Goal: Information Seeking & Learning: Find specific page/section

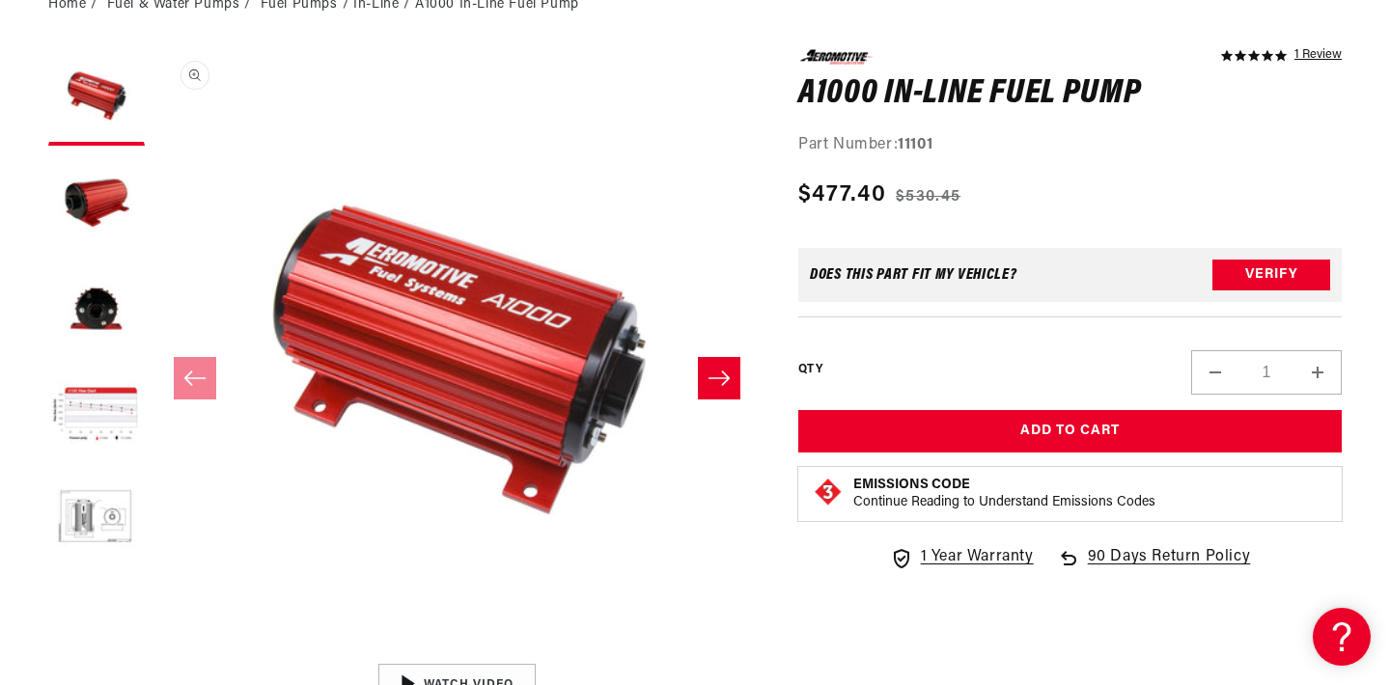
scroll to position [249, 0]
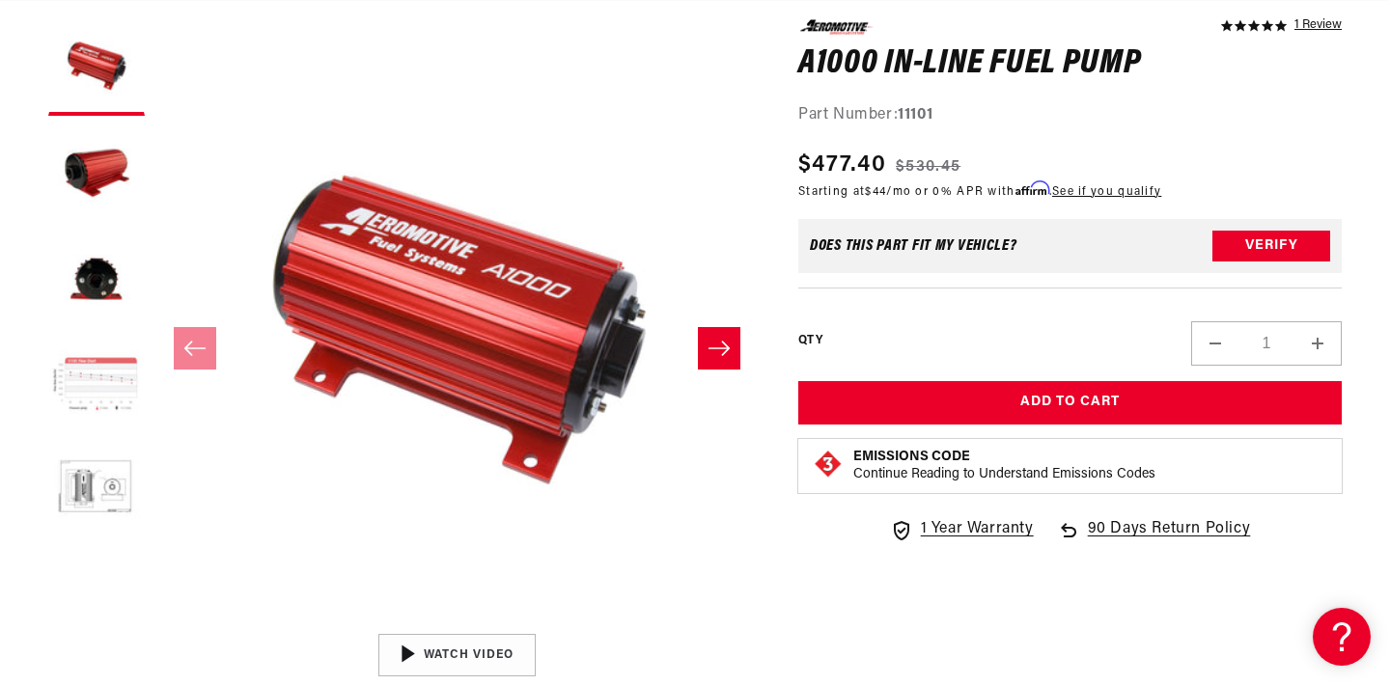
click at [111, 388] on button "Load image 4 in gallery view" at bounding box center [96, 386] width 97 height 97
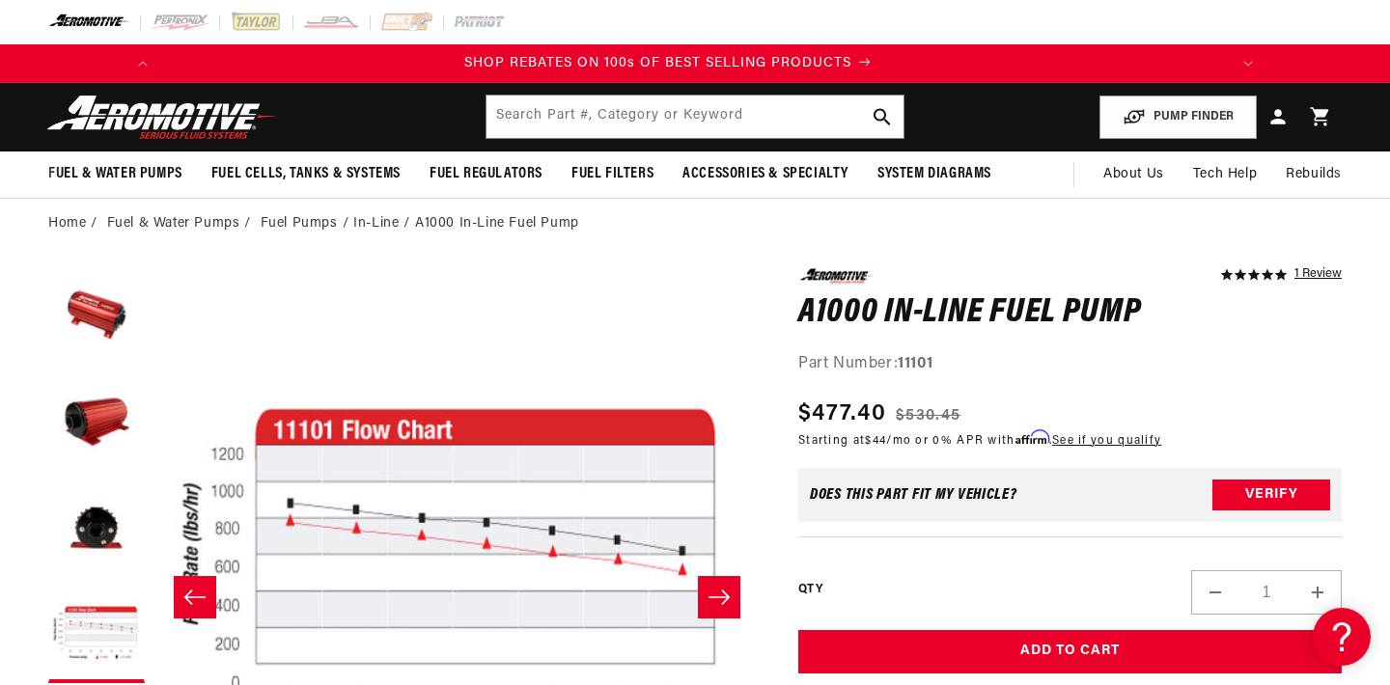
scroll to position [0, 0]
click at [746, 122] on input "text" at bounding box center [694, 117] width 416 height 42
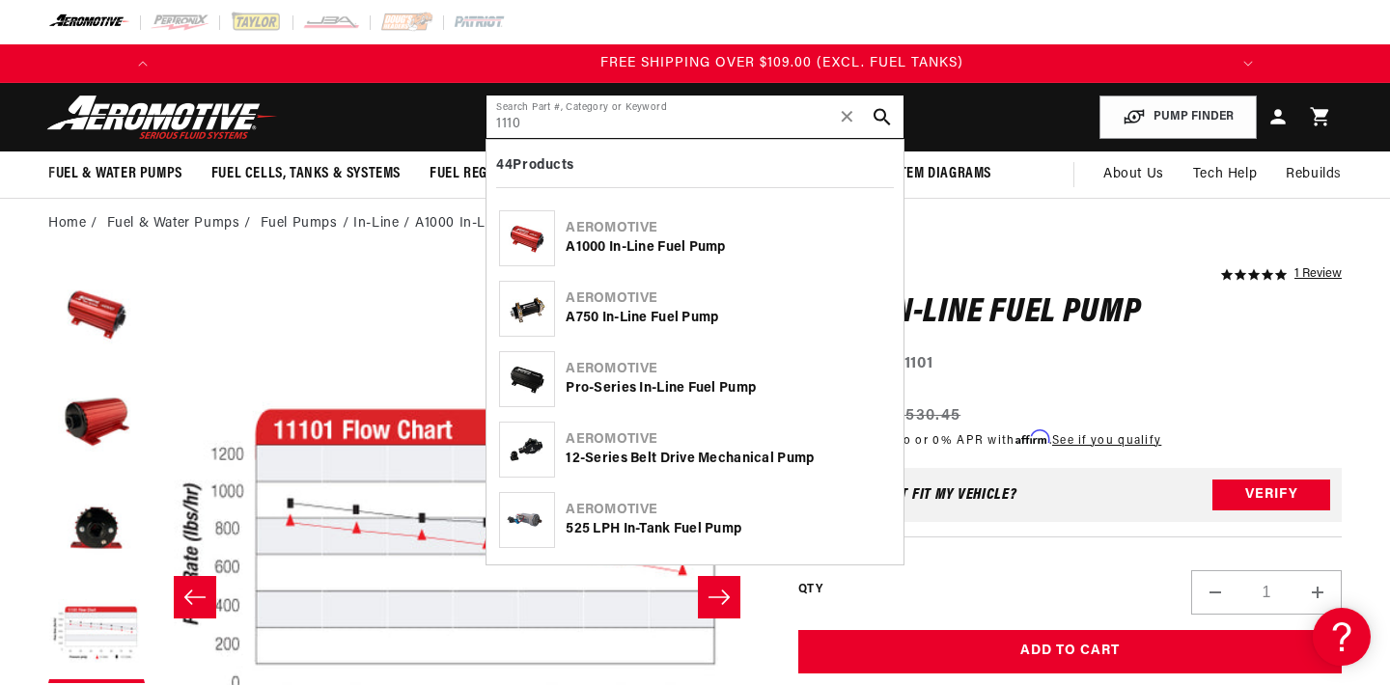
scroll to position [0, 2189]
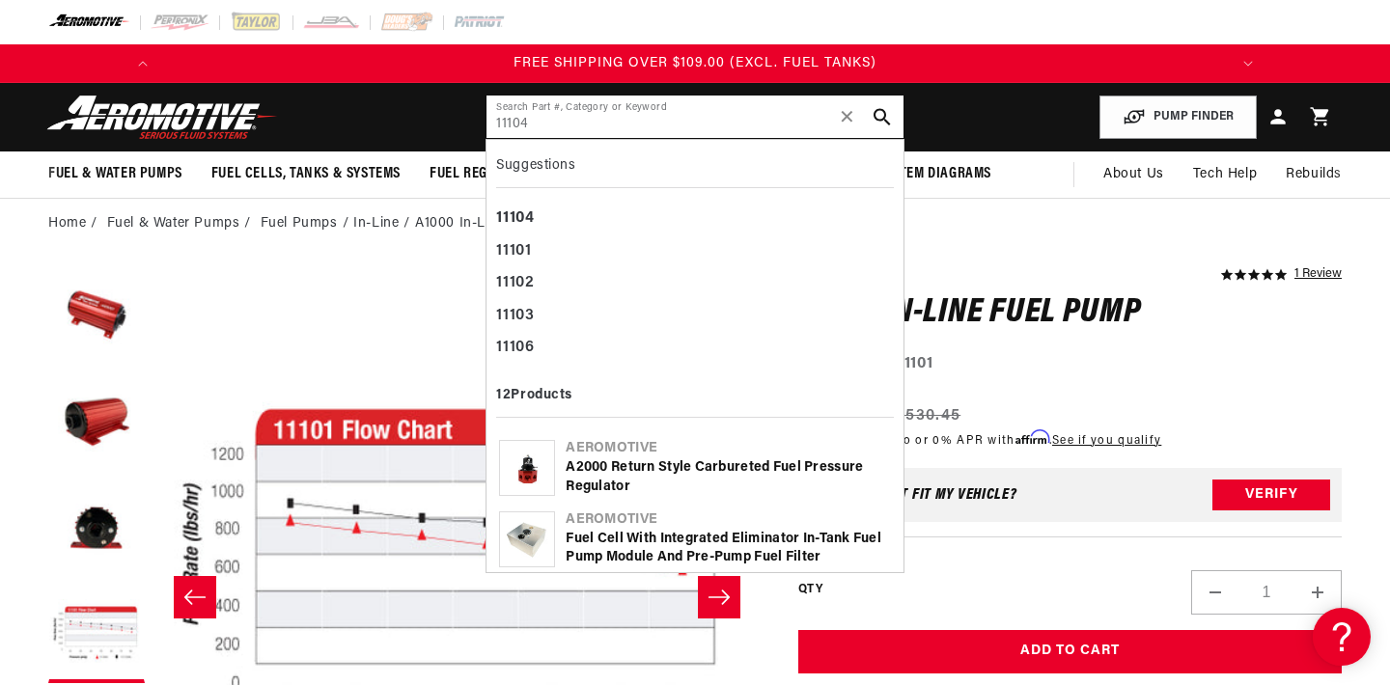
type input "11104"
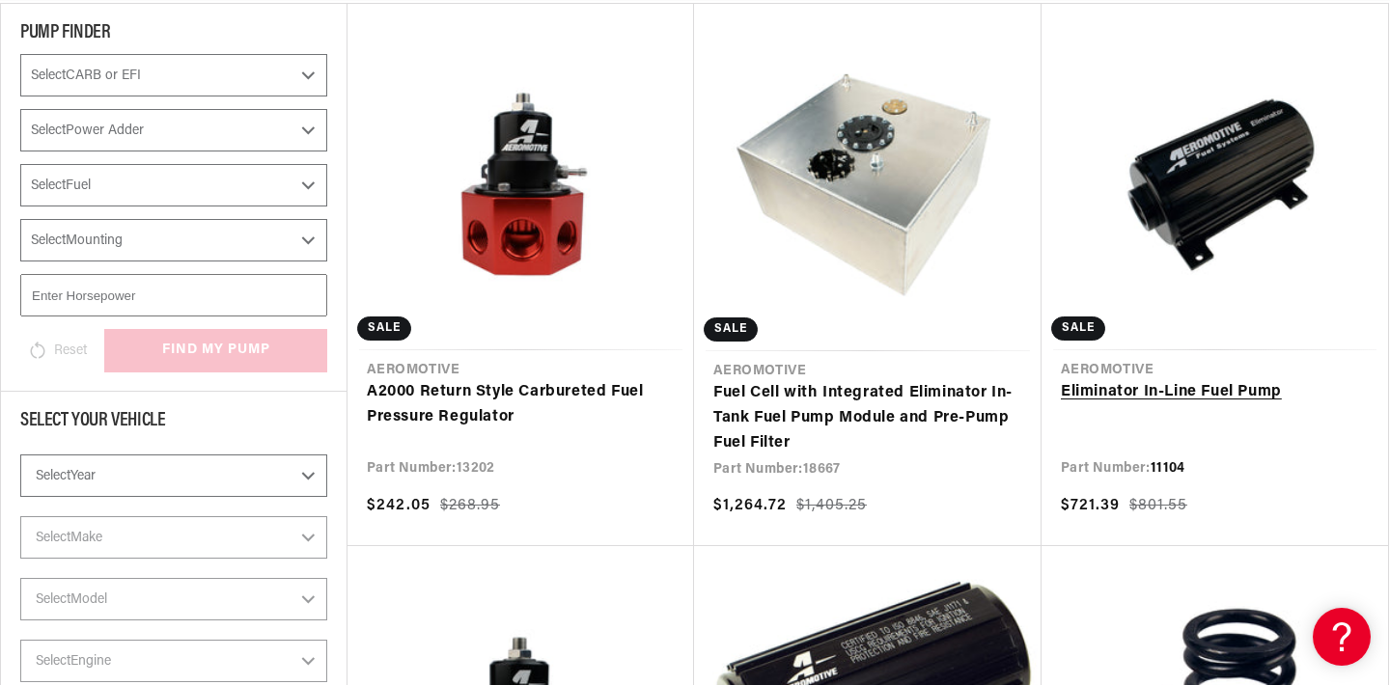
scroll to position [373, 0]
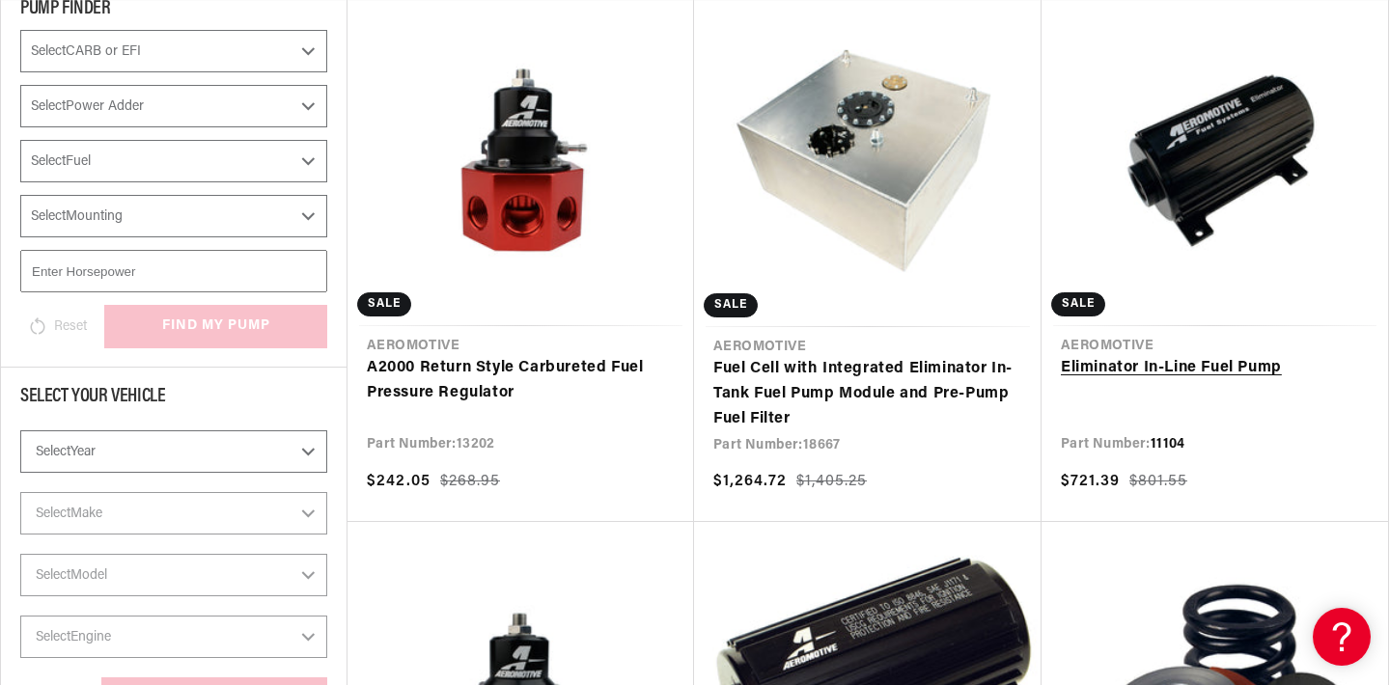
click at [1199, 369] on link "Eliminator In-Line Fuel Pump" at bounding box center [1215, 368] width 308 height 25
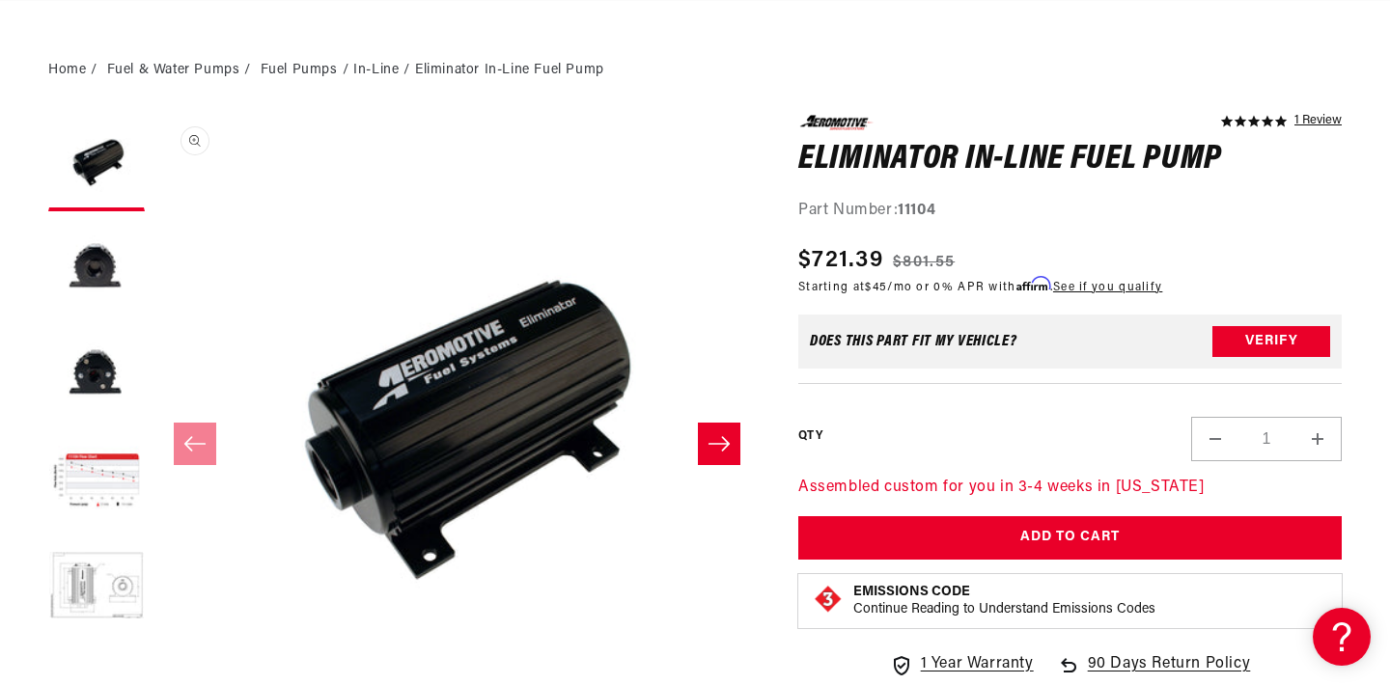
scroll to position [302, 0]
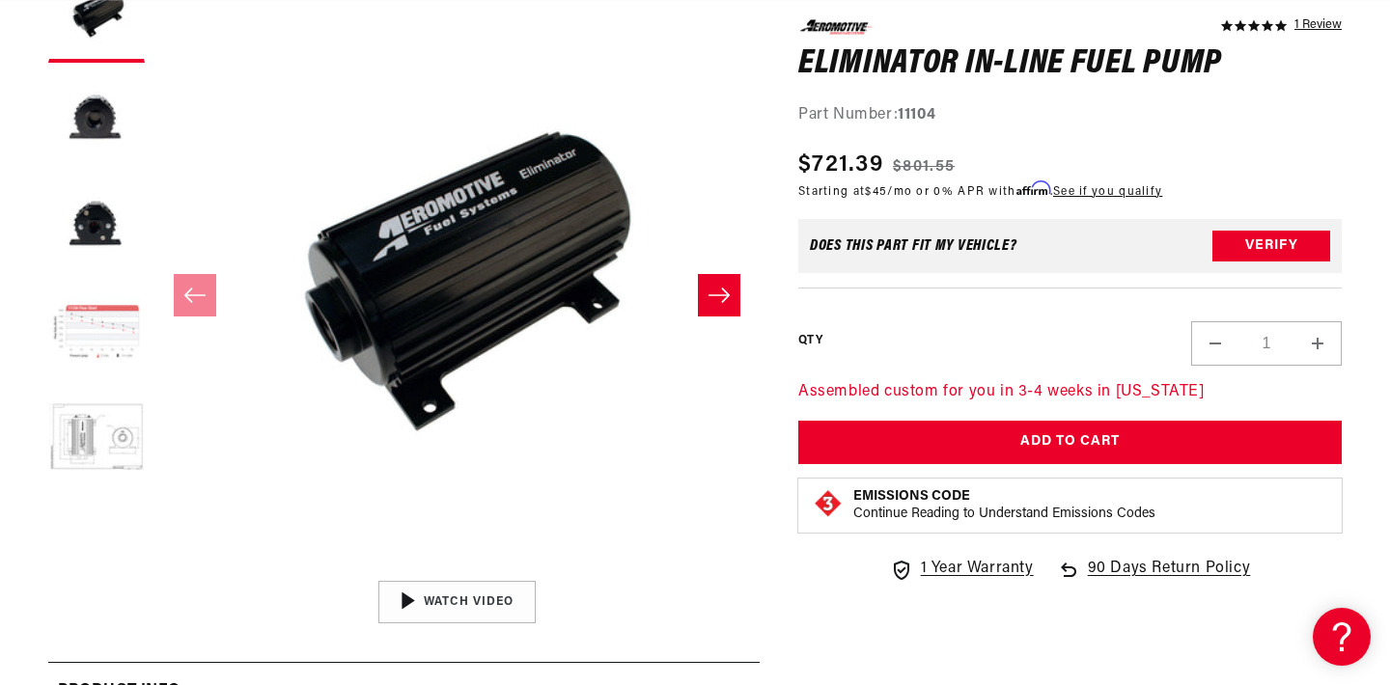
click at [91, 330] on button "Load image 4 in gallery view" at bounding box center [96, 333] width 97 height 97
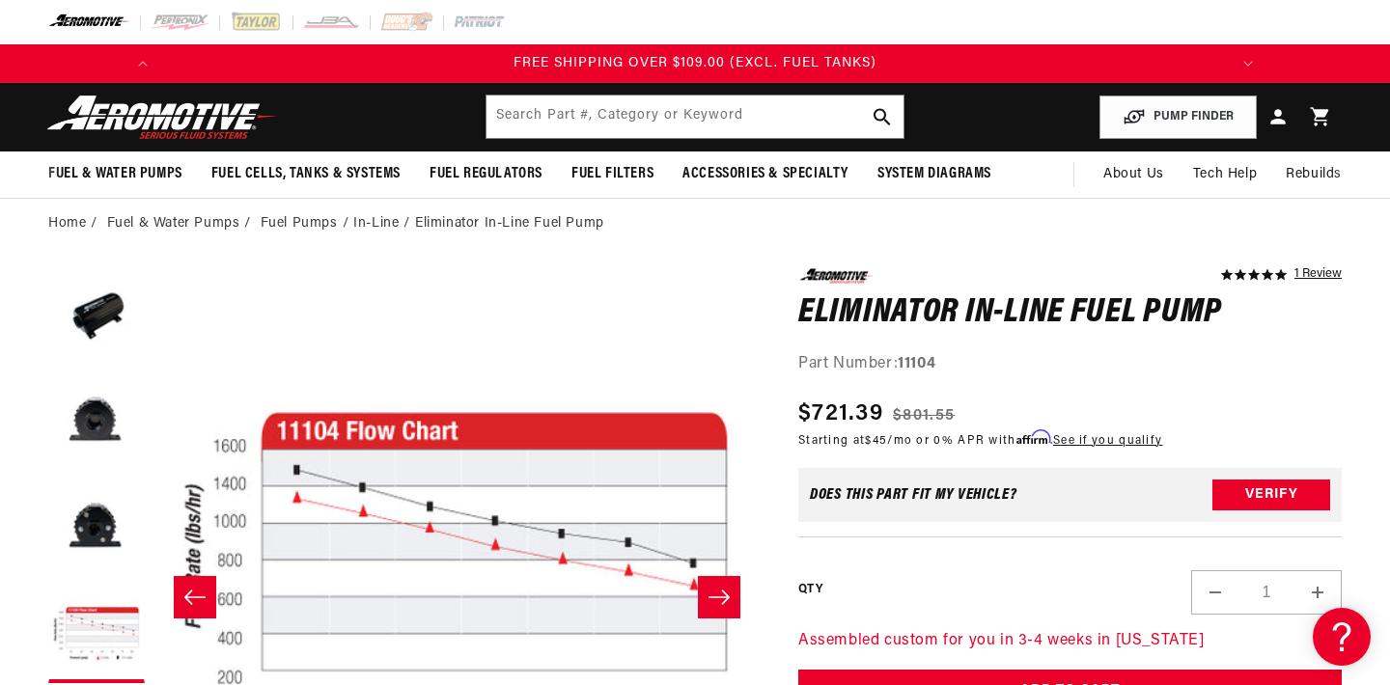
scroll to position [0, 0]
click at [621, 126] on input "text" at bounding box center [694, 117] width 416 height 42
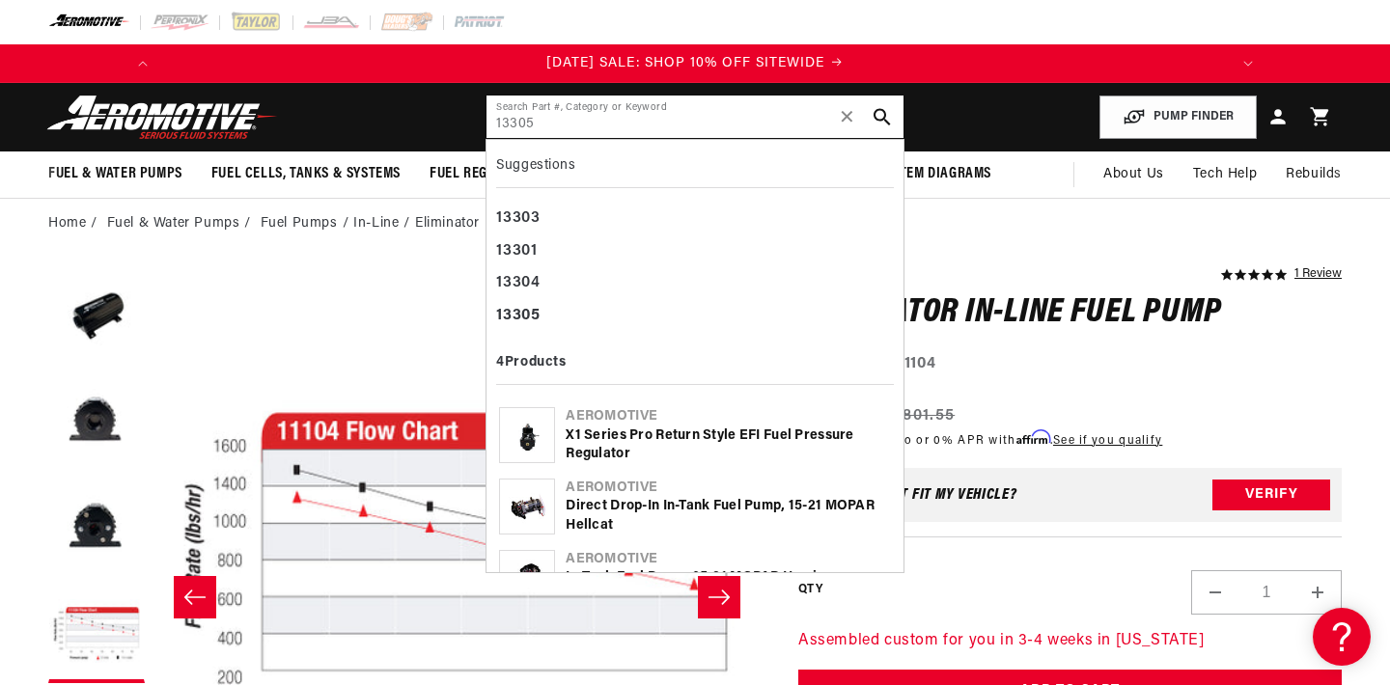
scroll to position [0, 1094]
type input "13305"
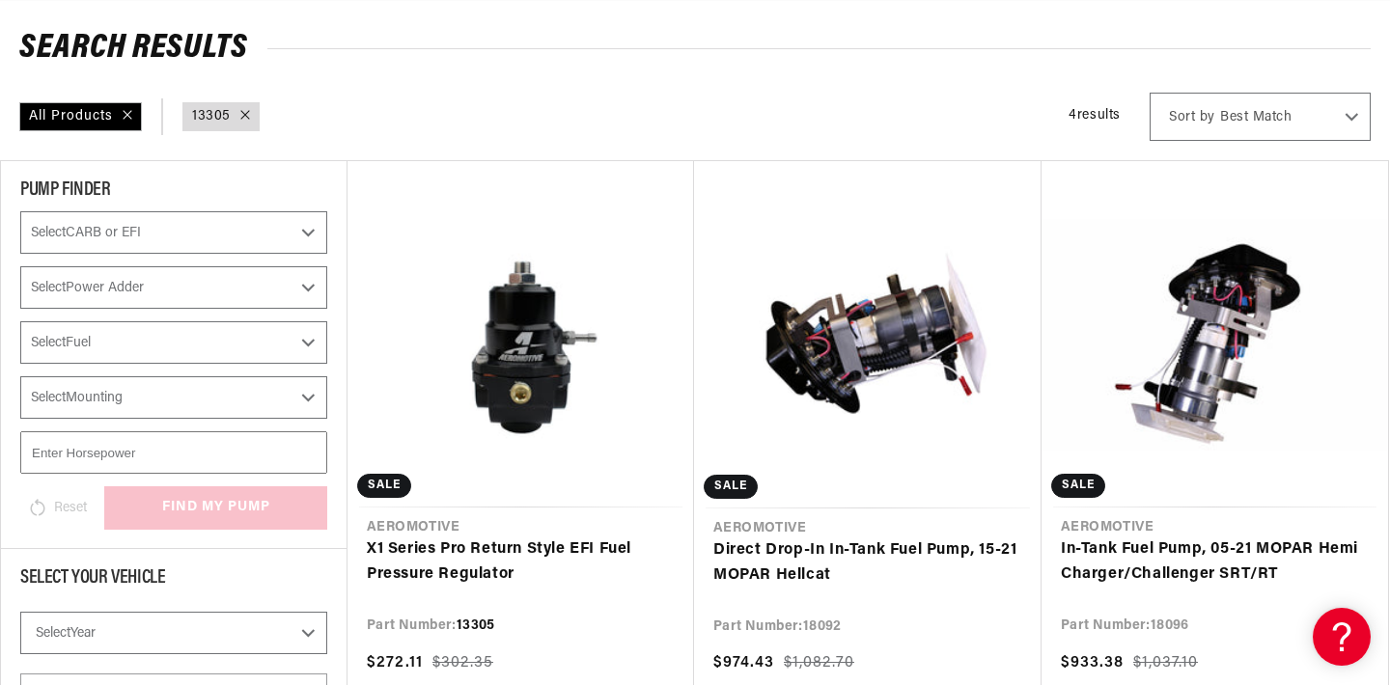
scroll to position [248, 0]
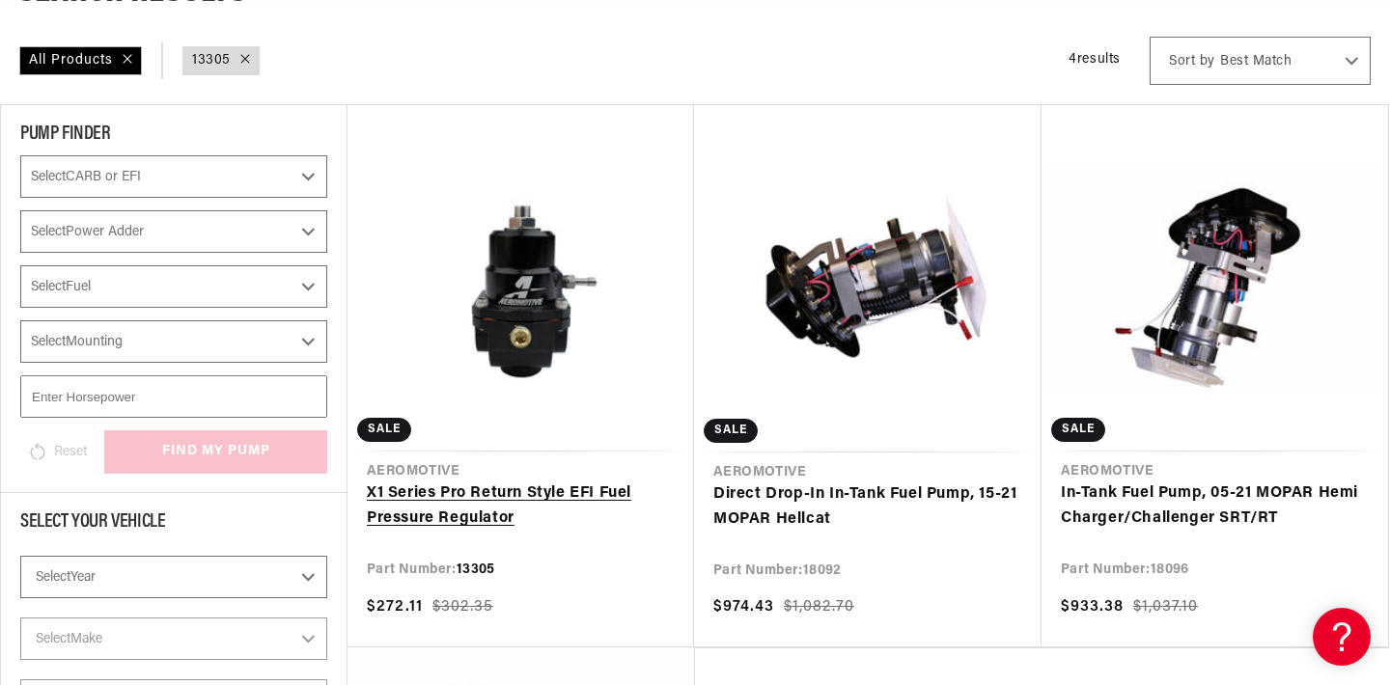
click at [527, 482] on link "X1 Series Pro Return Style EFI Fuel Pressure Regulator" at bounding box center [521, 506] width 308 height 49
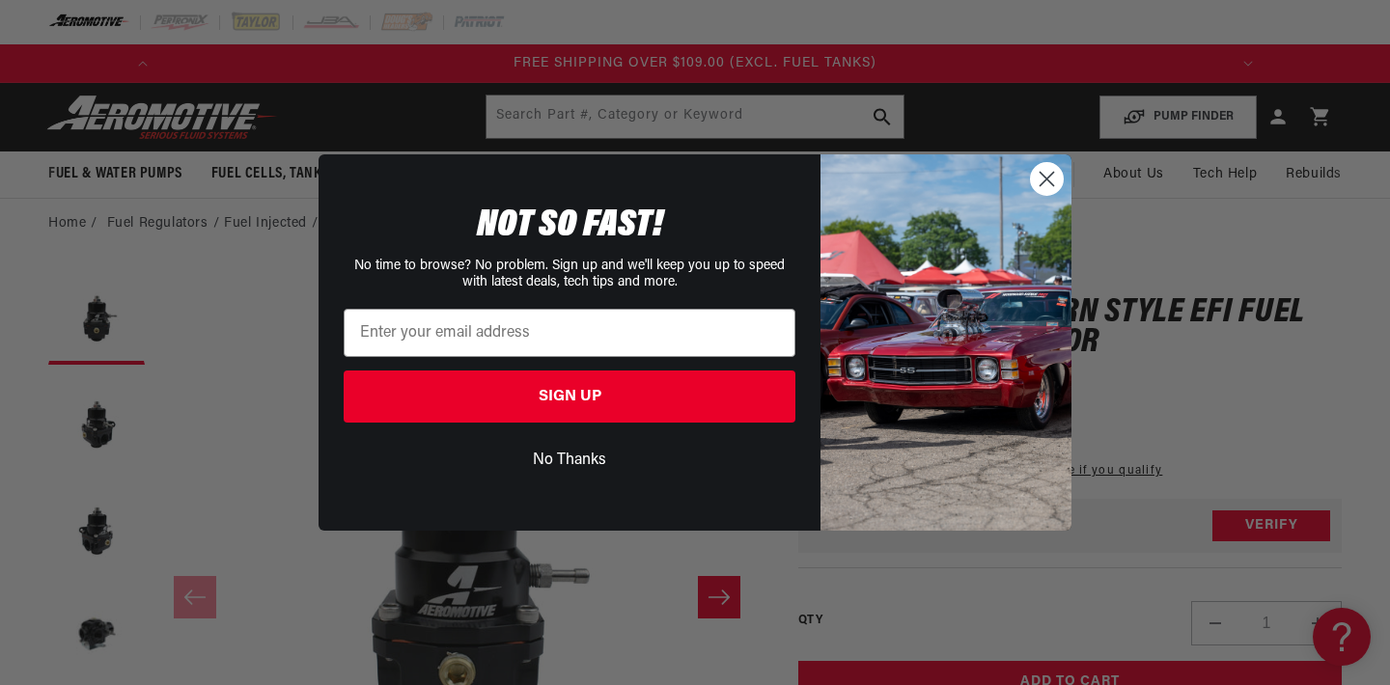
scroll to position [0, 2189]
